Goal: Use online tool/utility: Utilize a website feature to perform a specific function

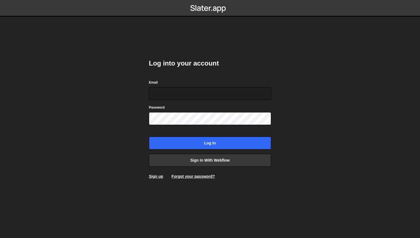
click at [169, 102] on form "Email Password Log in" at bounding box center [210, 114] width 122 height 70
click at [168, 92] on input "Email" at bounding box center [210, 93] width 122 height 13
type input "a@glevsky.com"
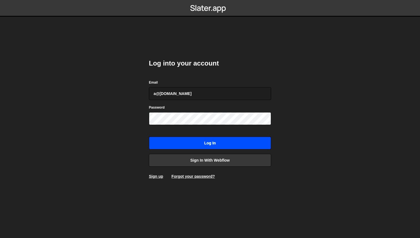
click at [228, 144] on input "Log in" at bounding box center [210, 143] width 122 height 13
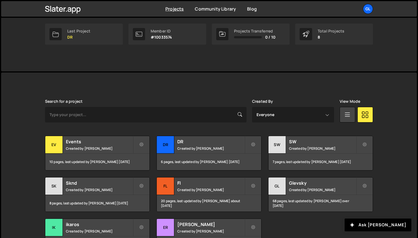
scroll to position [131, 0]
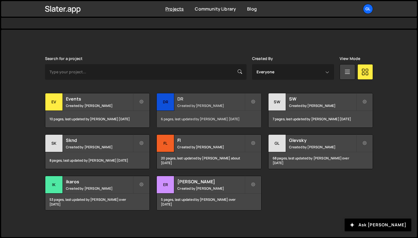
click at [181, 99] on h2 "DR" at bounding box center [210, 99] width 67 height 6
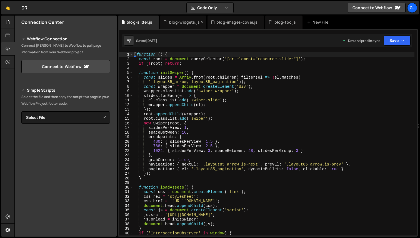
click at [179, 22] on div "blog-widgets.js" at bounding box center [184, 22] width 31 height 6
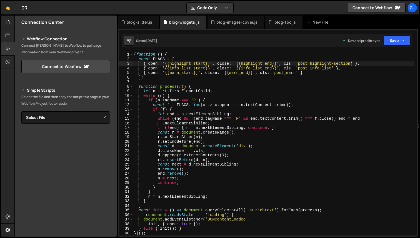
type textarea "{ open: '{{info-list_start}}', close: '{{info-list_end}}', cls: 'post_info-list…"
drag, startPoint x: 344, startPoint y: 68, endPoint x: 144, endPoint y: 67, distance: 200.2
click at [144, 67] on div "( function ( ) { const FLAGS = [ { open : '{{highlight_start}}' , close : '{{hi…" at bounding box center [274, 148] width 282 height 192
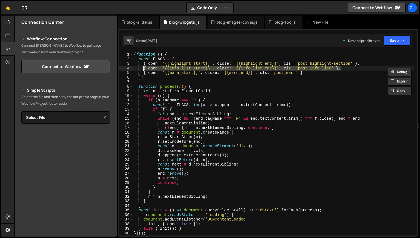
click at [350, 67] on div "( function ( ) { const FLAGS = [ { open : '{{highlight_start}}' , close : '{{hi…" at bounding box center [274, 143] width 282 height 183
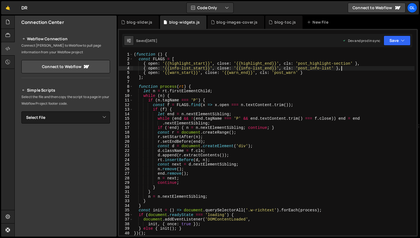
scroll to position [0, 0]
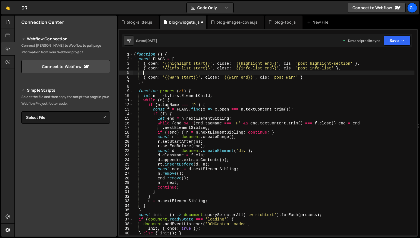
paste textarea "{ open: '{{info-list_start}}', close: '{{info-list_end}}', cls: 'post_info-list…"
drag, startPoint x: 179, startPoint y: 72, endPoint x: 170, endPoint y: 72, distance: 9.4
click at [170, 72] on div "( function ( ) { const FLAGS = [ { open : '{{highlight_start}}' , close : '{{hi…" at bounding box center [274, 148] width 282 height 192
click at [254, 73] on div "( function ( ) { const FLAGS = [ { open : '{{highlight_start}}' , close : '{{hi…" at bounding box center [274, 148] width 282 height 192
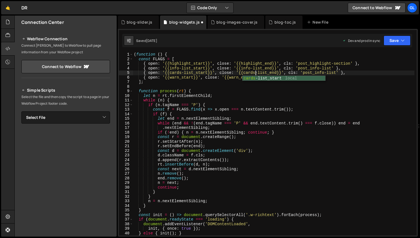
scroll to position [0, 8]
click at [313, 72] on div "( function ( ) { const FLAGS = [ { open : '{{highlight_start}}' , close : '{{hi…" at bounding box center [274, 148] width 282 height 192
drag, startPoint x: 316, startPoint y: 73, endPoint x: 337, endPoint y: 73, distance: 21.1
click at [337, 73] on div "( function ( ) { const FLAGS = [ { open : '{{highlight_start}}' , close : '{{hi…" at bounding box center [274, 148] width 282 height 192
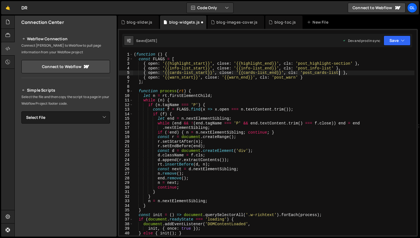
click at [304, 73] on div "( function ( ) { const FLAGS = [ { open : '{{highlight_start}}' , close : '{{hi…" at bounding box center [274, 148] width 282 height 192
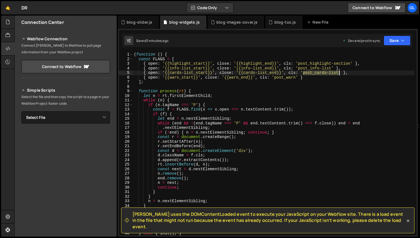
click at [340, 74] on div "( function ( ) { const FLAGS = [ { open : '{{highlight_start}}' , close : '{{hi…" at bounding box center [274, 148] width 282 height 192
drag, startPoint x: 207, startPoint y: 72, endPoint x: 170, endPoint y: 72, distance: 37.2
click at [170, 72] on div "( function ( ) { const FLAGS = [ { open : '{{highlight_start}}' , close : '{{hi…" at bounding box center [274, 148] width 282 height 192
drag, startPoint x: 282, startPoint y: 73, endPoint x: 239, endPoint y: 72, distance: 42.8
click at [239, 72] on div "( function ( ) { const FLAGS = [ { open : '{{highlight_start}}' , close : '{{hi…" at bounding box center [274, 148] width 282 height 192
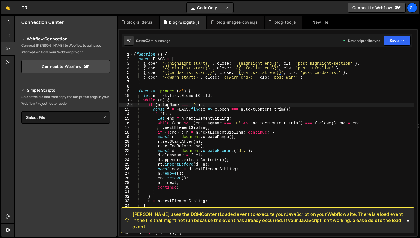
click at [231, 106] on div "( function ( ) { const FLAGS = [ { open : '{{highlight_start}}' , close : '{{hi…" at bounding box center [274, 148] width 282 height 192
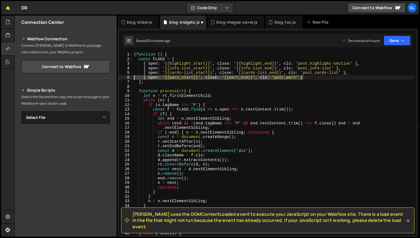
drag, startPoint x: 307, startPoint y: 78, endPoint x: 129, endPoint y: 77, distance: 178.3
click at [129, 77] on div "if (n.tagName === 'P') { 1 2 3 4 5 6 7 8 9 10 11 12 13 14 15 16 17 18 19 20 21 …" at bounding box center [268, 143] width 298 height 183
type textarea "{ open: '{{warn_start}}', close: '{{warn_end}}', cls: 'post_warn' }"
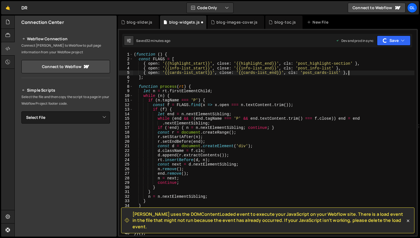
type textarea "{ open: '{{cards-list_start}}', close: '{{cards-list_end}}', cls: 'post_cards-l…"
